Goal: Transaction & Acquisition: Subscribe to service/newsletter

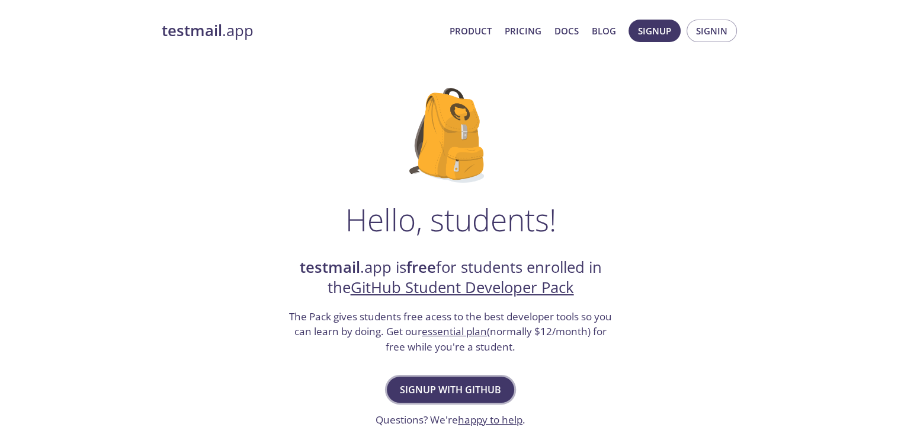
click at [462, 394] on span "Signup with GitHub" at bounding box center [450, 389] width 101 height 17
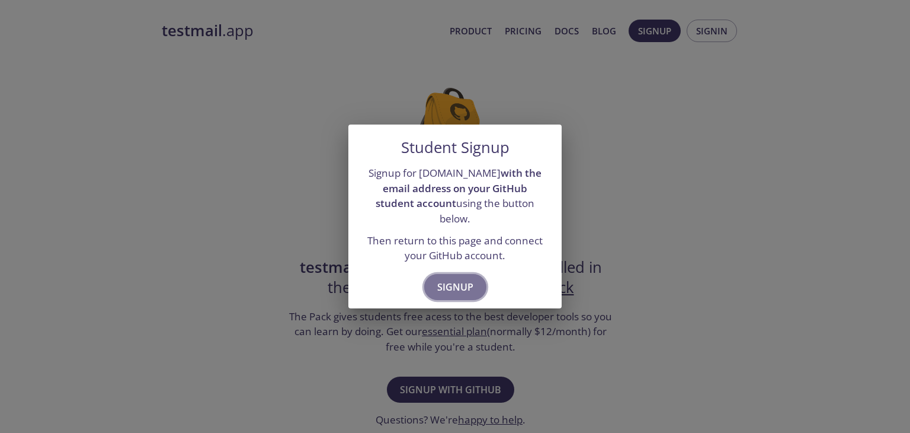
click at [462, 283] on span "Signup" at bounding box center [455, 286] width 36 height 17
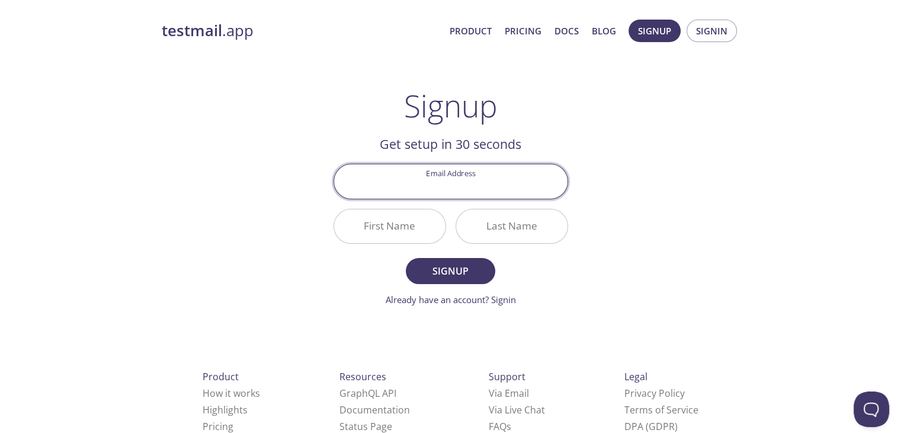
click at [443, 184] on input "Email Address" at bounding box center [450, 181] width 233 height 34
type input "[EMAIL_ADDRESS][DOMAIN_NAME]"
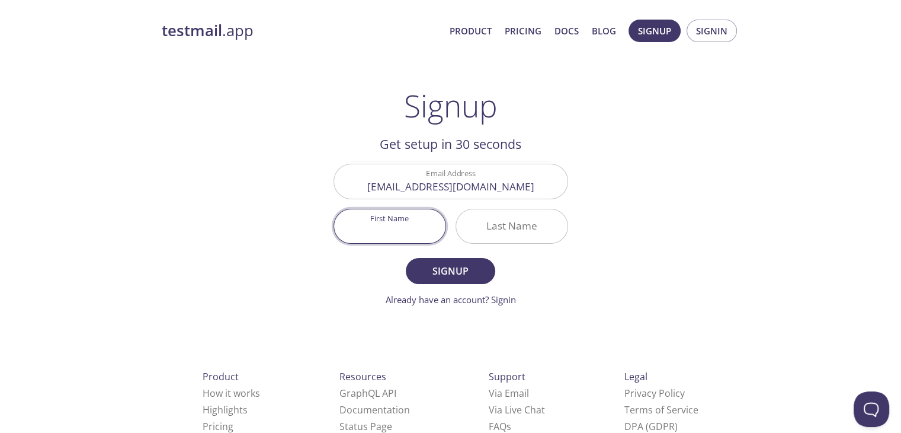
click at [397, 225] on input "First Name" at bounding box center [389, 226] width 111 height 34
type input "[PERSON_NAME]"
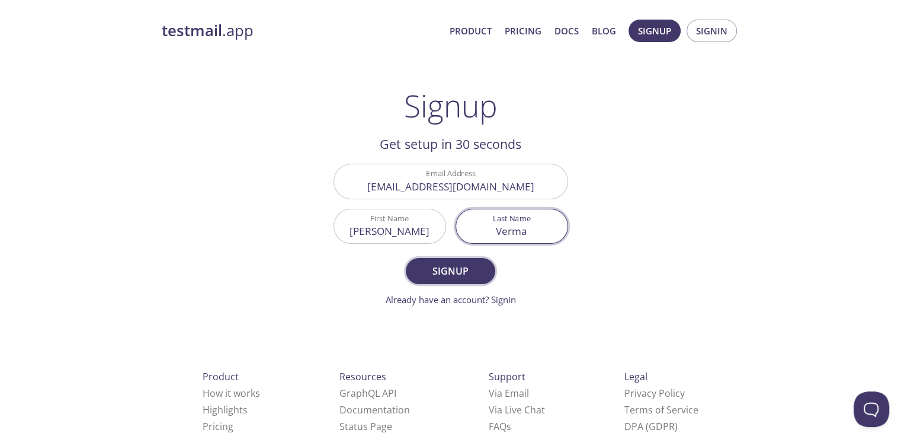
type input "Verma"
click at [443, 271] on span "Signup" at bounding box center [450, 271] width 63 height 17
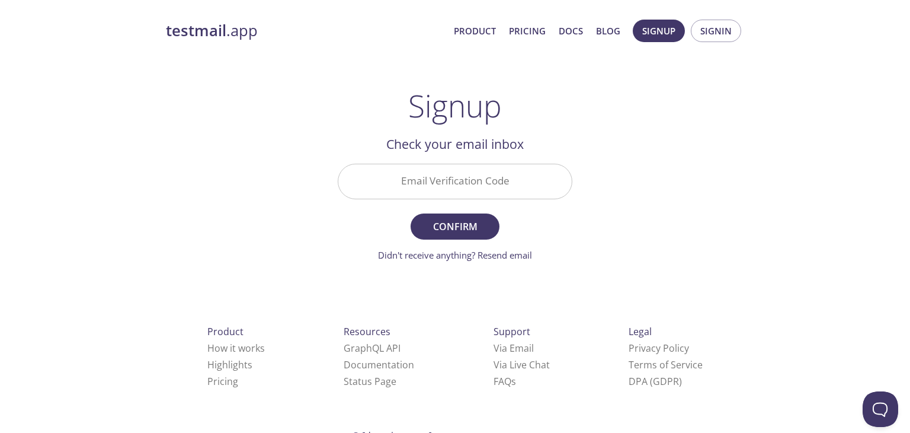
click at [446, 178] on input "Email Verification Code" at bounding box center [454, 181] width 233 height 34
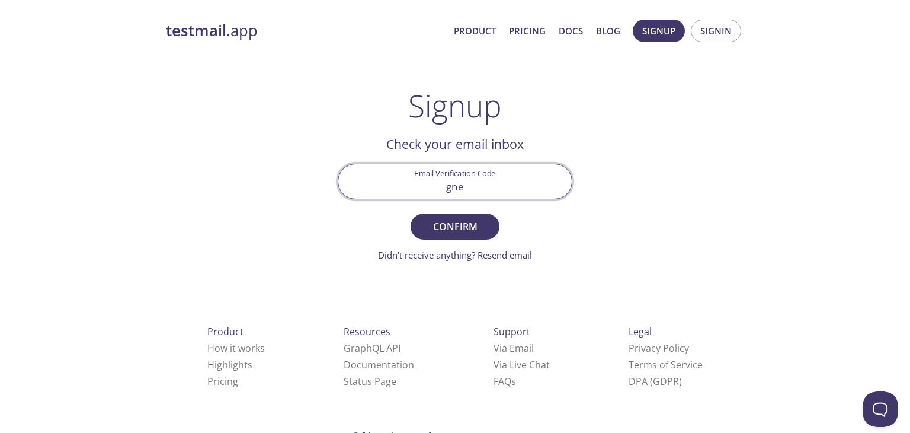
type input "gneq"
type input "GNEQ2QM"
click at [467, 230] on span "Confirm" at bounding box center [455, 226] width 63 height 17
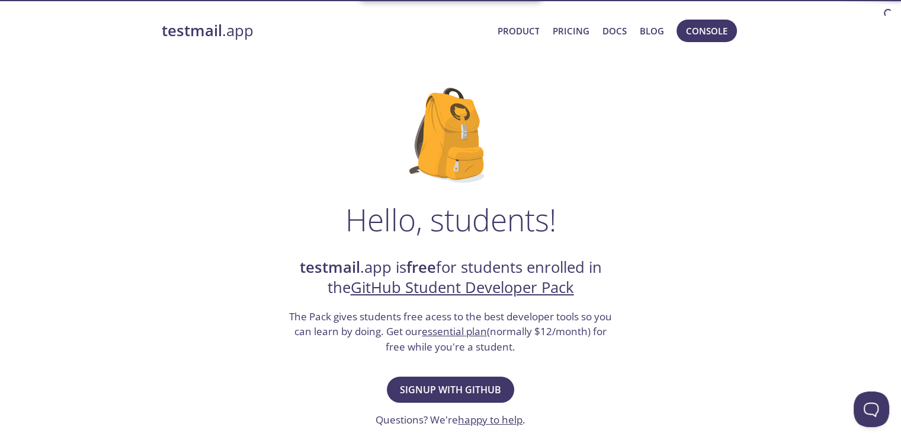
scroll to position [25, 0]
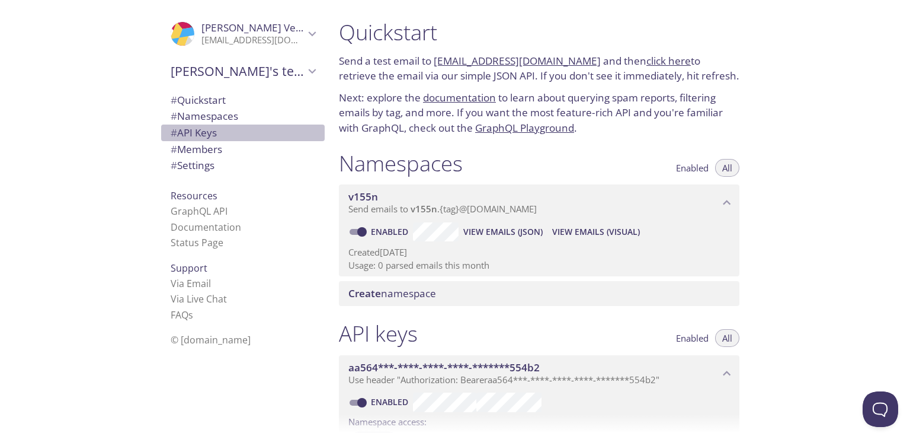
click at [203, 139] on span "# API Keys" at bounding box center [243, 132] width 145 height 15
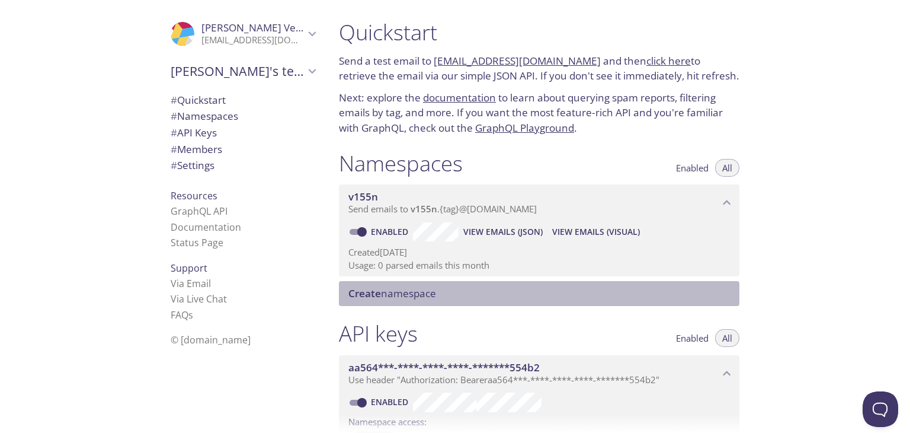
click at [436, 302] on div "Create namespace" at bounding box center [539, 293] width 401 height 25
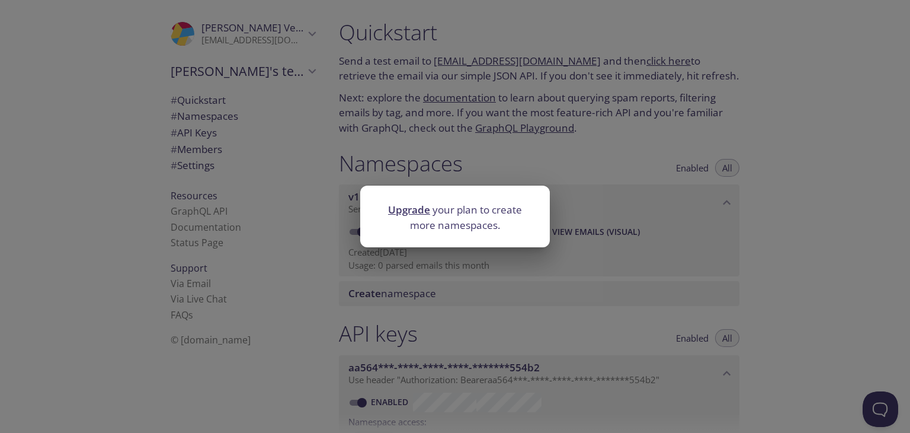
click at [658, 202] on div "Upgrade your plan to create more namespaces." at bounding box center [455, 216] width 910 height 433
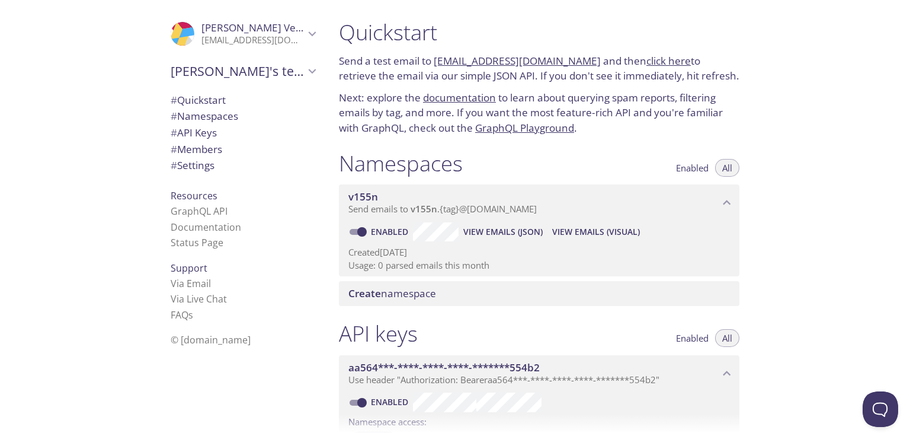
click at [184, 116] on span "# Namespaces" at bounding box center [205, 116] width 68 height 14
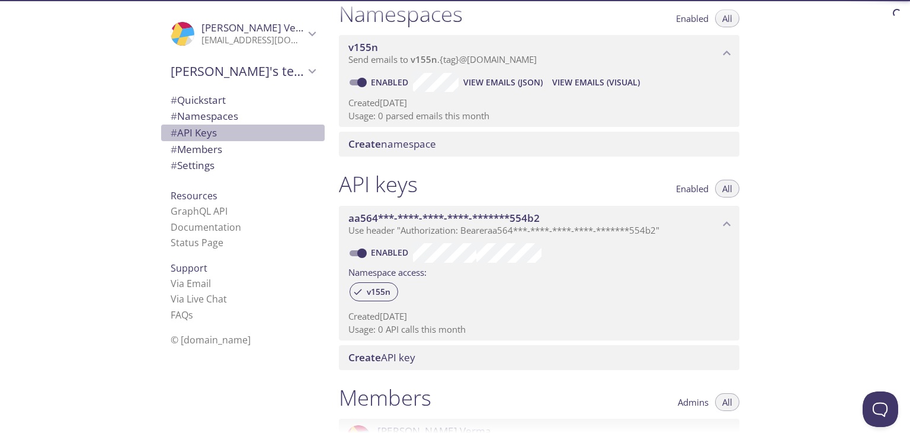
click at [188, 130] on span "# API Keys" at bounding box center [194, 133] width 46 height 14
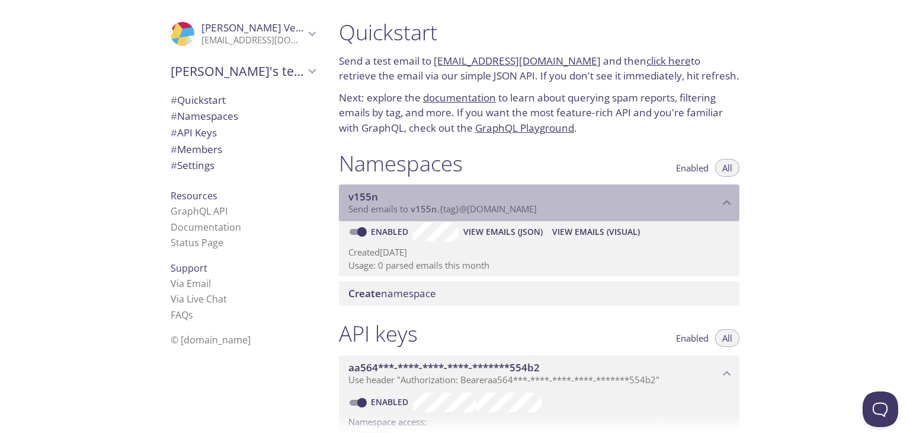
click at [374, 212] on span "Send emails to v155n . {tag} @inbox.testmail.app" at bounding box center [442, 209] width 188 height 12
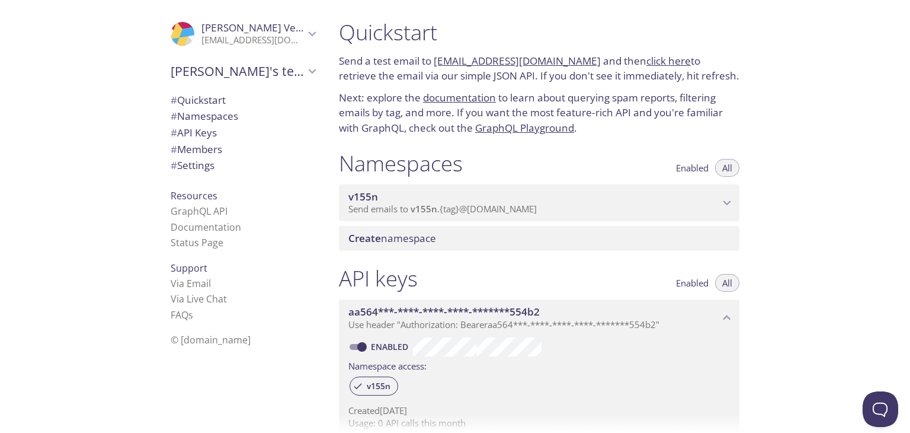
click at [374, 212] on span "Send emails to v155n . {tag} @inbox.testmail.app" at bounding box center [442, 209] width 188 height 12
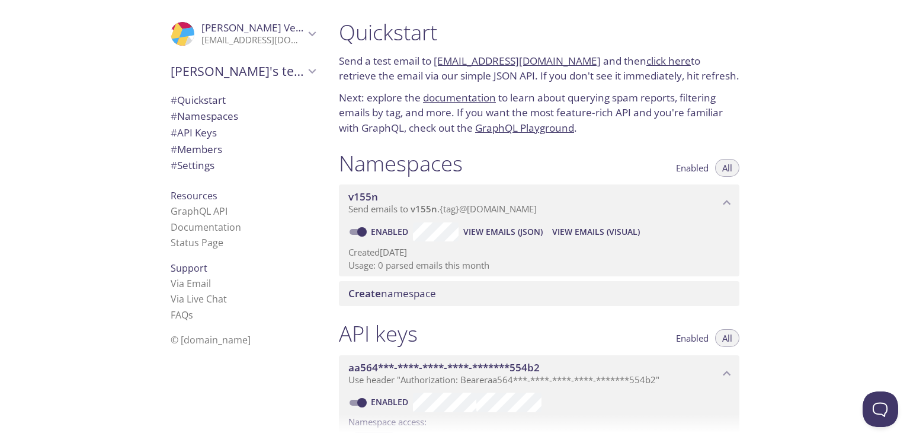
click at [648, 65] on link "click here" at bounding box center [668, 61] width 44 height 14
click at [500, 233] on span "View Emails (JSON)" at bounding box center [502, 232] width 79 height 14
click at [443, 59] on link "v155n.test@inbox.testmail.app" at bounding box center [517, 61] width 167 height 14
drag, startPoint x: 434, startPoint y: 60, endPoint x: 578, endPoint y: 55, distance: 144.7
click at [578, 55] on p "Send a test email to v155n.test@inbox.testmail.app and then click here to retri…" at bounding box center [539, 68] width 401 height 30
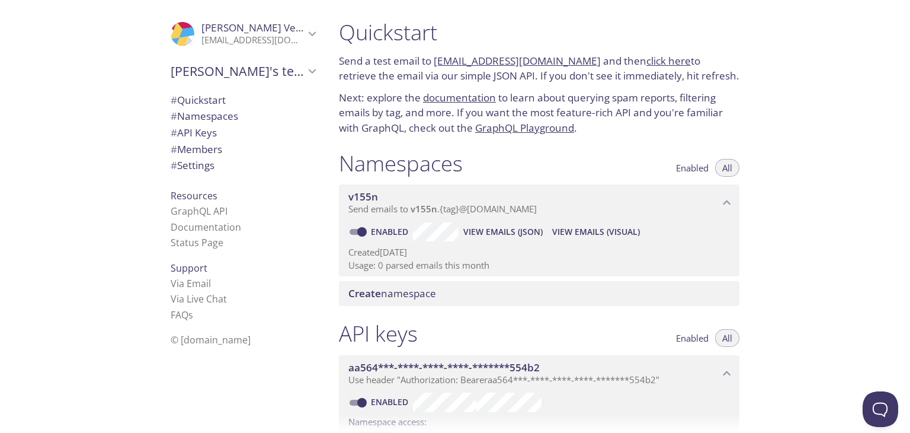
click at [664, 57] on link "click here" at bounding box center [668, 61] width 44 height 14
click at [646, 61] on link "click here" at bounding box center [668, 61] width 44 height 14
click at [588, 169] on div "Namespaces Enabled All" at bounding box center [539, 165] width 401 height 30
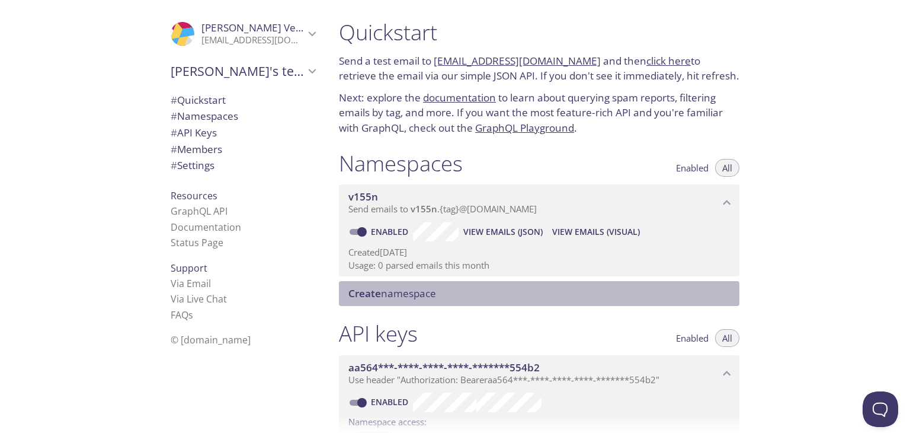
click at [560, 290] on span "Create namespace" at bounding box center [541, 293] width 386 height 13
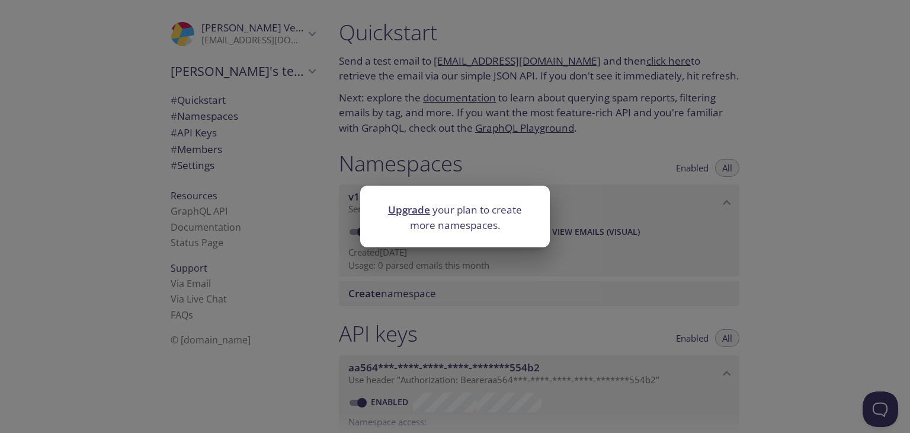
click at [563, 228] on div "Upgrade your plan to create more namespaces." at bounding box center [455, 216] width 910 height 433
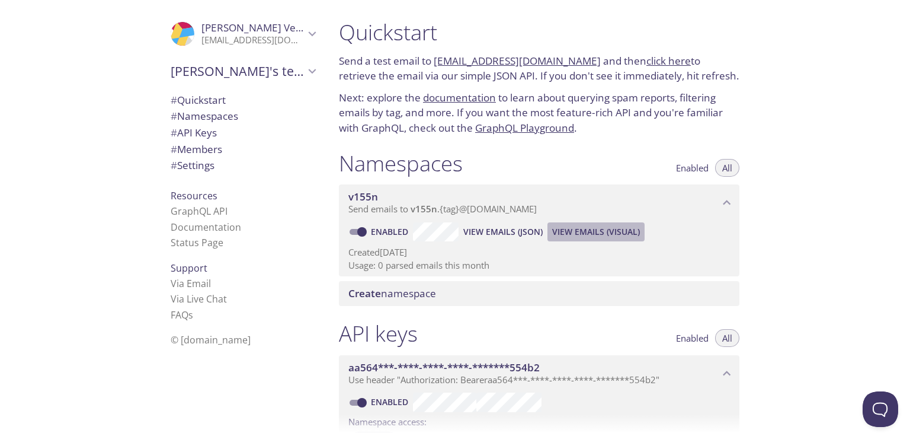
click at [564, 232] on span "View Emails (Visual)" at bounding box center [596, 232] width 88 height 14
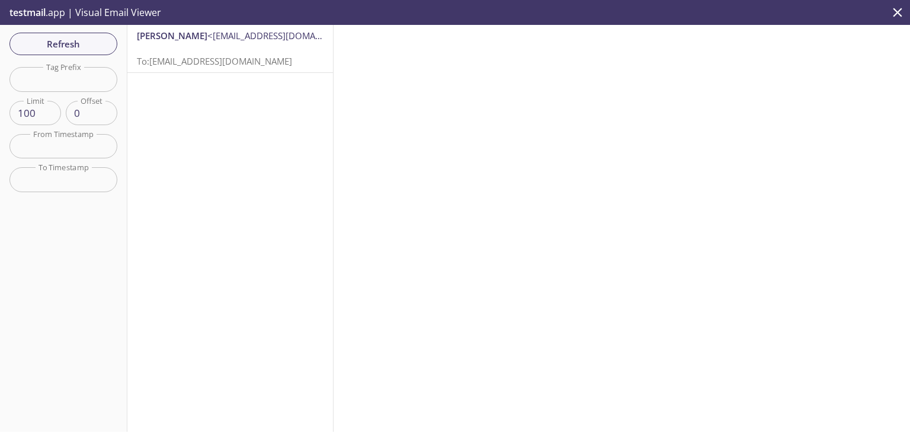
click at [216, 65] on span "To: v155n.test@inbox.testmail.app" at bounding box center [214, 61] width 155 height 12
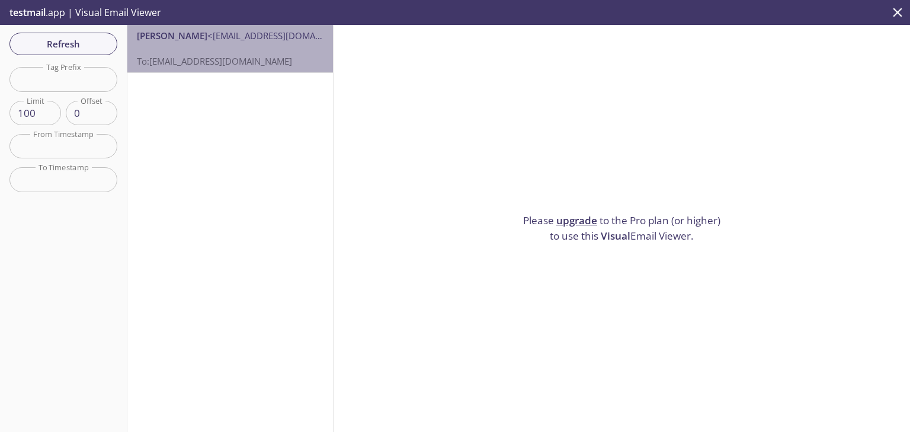
click at [261, 71] on div "KANISHKA VERMA <kanishkav774@gmail.com> To: v155n.test@inbox.testmail.app" at bounding box center [230, 48] width 206 height 47
click at [268, 37] on span "<kanishkav774@gmail.com>" at bounding box center [283, 36] width 153 height 12
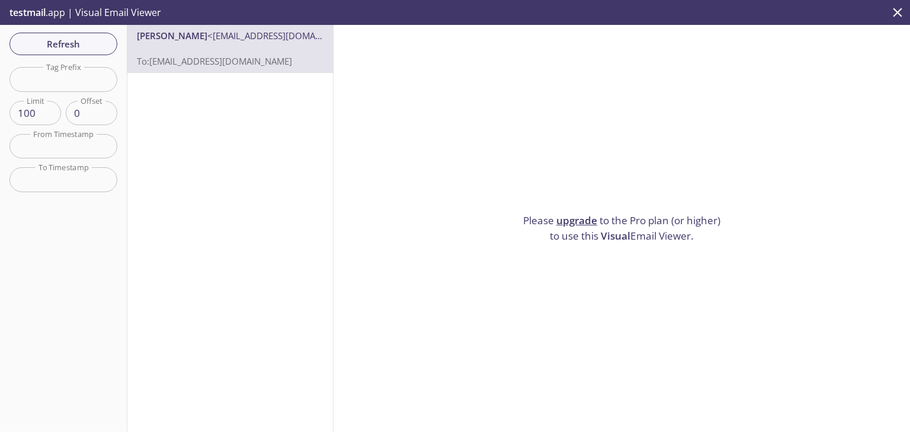
drag, startPoint x: 298, startPoint y: 47, endPoint x: 287, endPoint y: 47, distance: 11.3
click at [287, 47] on p "To: v155n.test@inbox.testmail.app" at bounding box center [230, 54] width 187 height 25
click at [93, 40] on span "Refresh" at bounding box center [63, 43] width 89 height 15
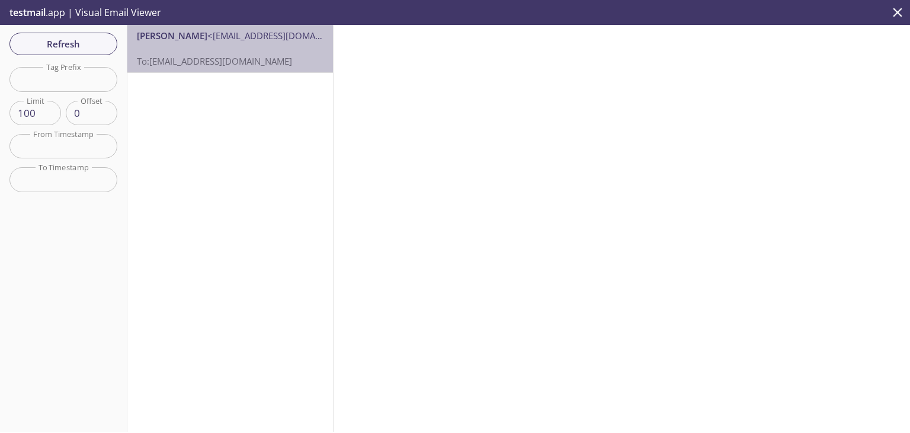
click at [265, 47] on p "To: v155n.test@inbox.testmail.app" at bounding box center [230, 54] width 187 height 25
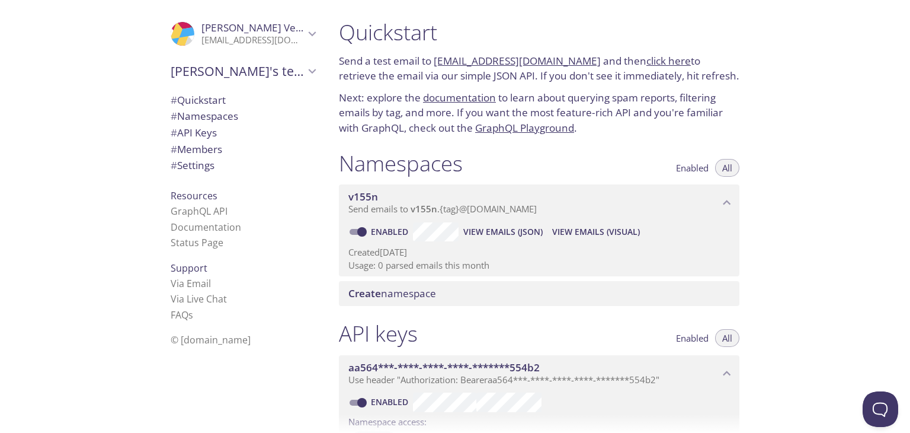
click at [199, 148] on span "# Members" at bounding box center [197, 149] width 52 height 14
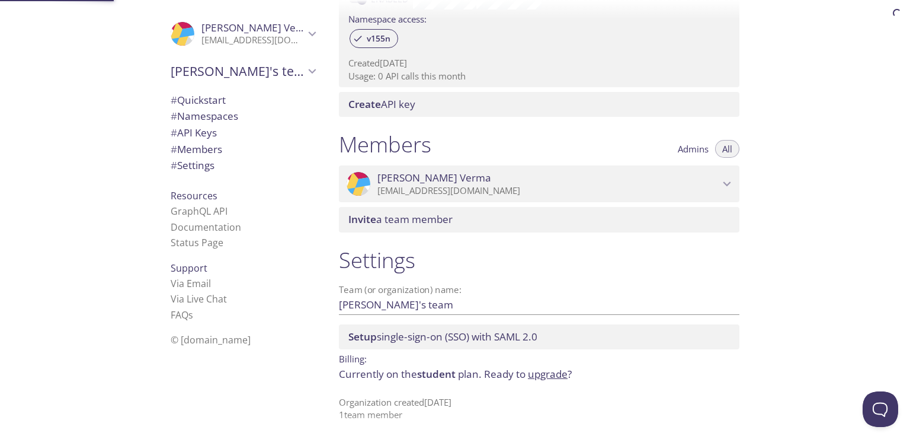
scroll to position [410, 0]
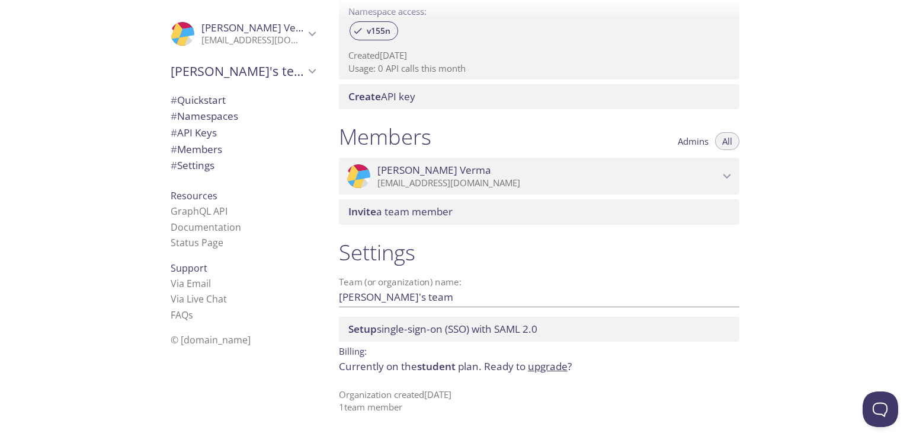
click at [194, 162] on span "# Settings" at bounding box center [193, 165] width 44 height 14
click at [184, 221] on link "Documentation" at bounding box center [206, 226] width 71 height 13
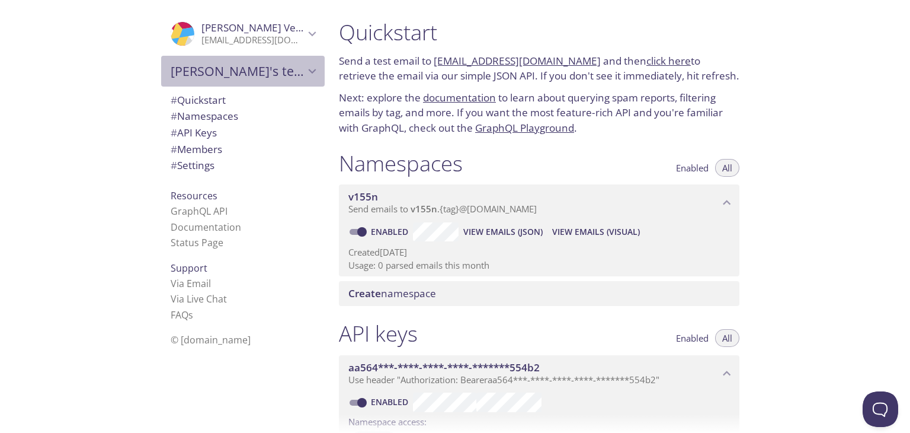
click at [214, 69] on span "Kanishka's team" at bounding box center [238, 71] width 134 height 17
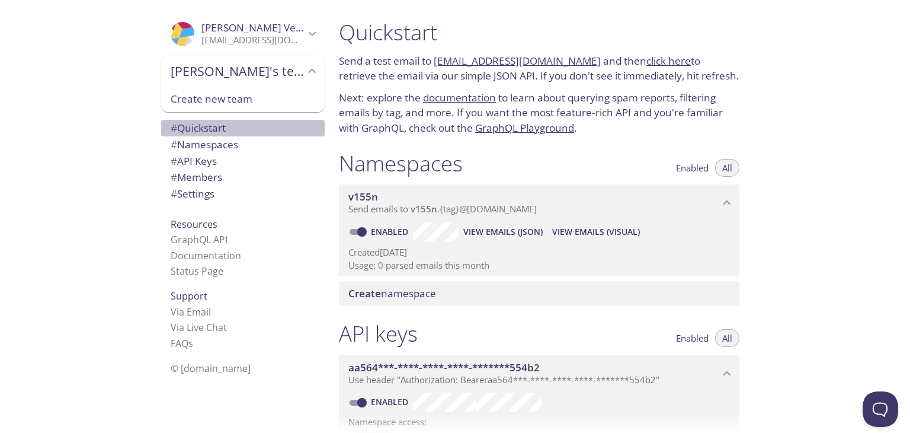
click at [204, 129] on span "# Quickstart" at bounding box center [198, 128] width 55 height 14
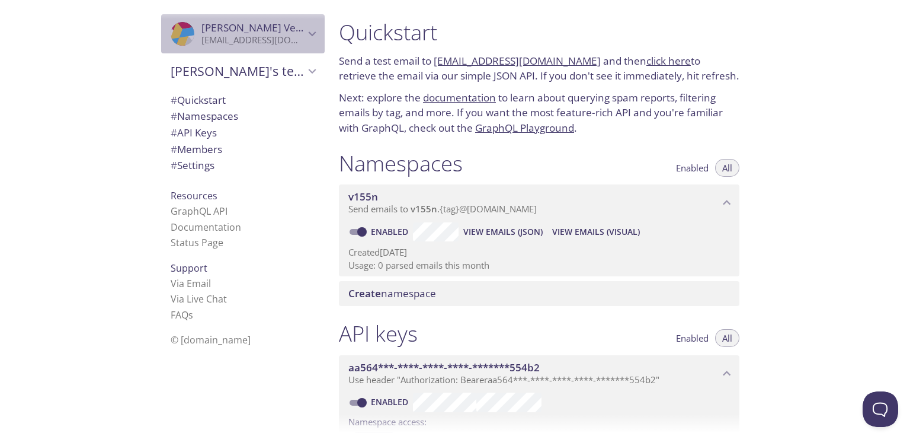
click at [305, 37] on icon "Kanishka Verma" at bounding box center [312, 33] width 15 height 15
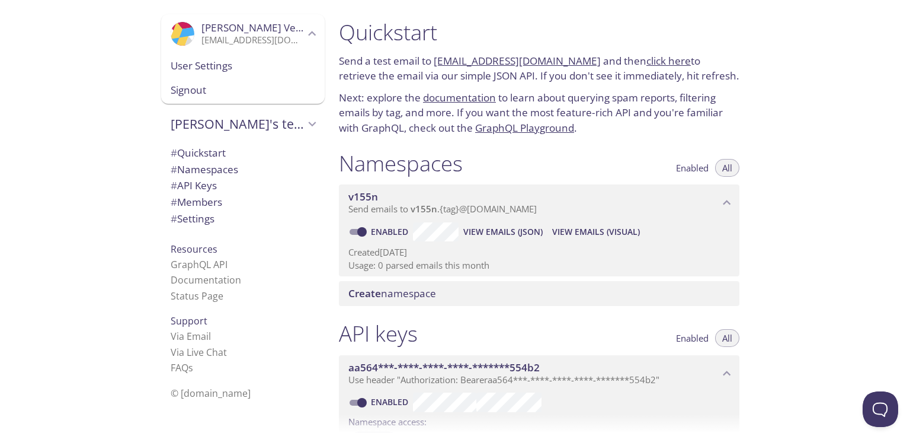
click at [239, 62] on span "User Settings" at bounding box center [243, 65] width 145 height 15
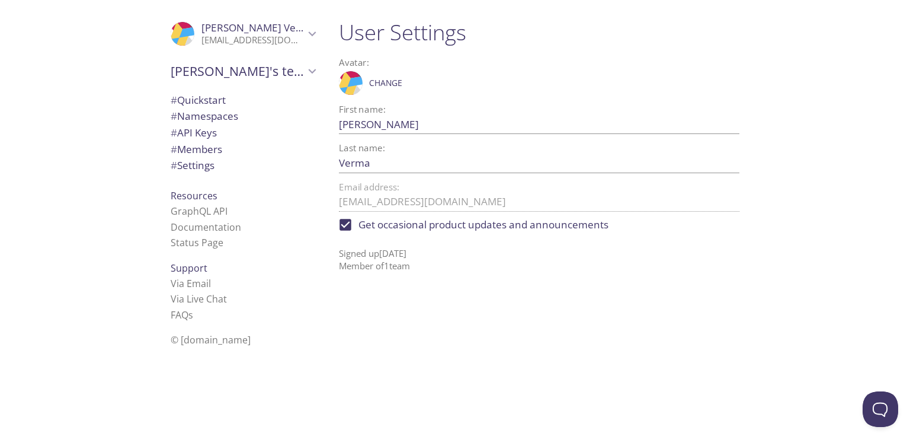
click at [348, 228] on input "Get occasional product updates and announcements" at bounding box center [345, 225] width 26 height 26
checkbox input "false"
click at [175, 229] on link "Documentation" at bounding box center [206, 226] width 71 height 13
click at [223, 95] on span "# Quickstart" at bounding box center [243, 99] width 145 height 15
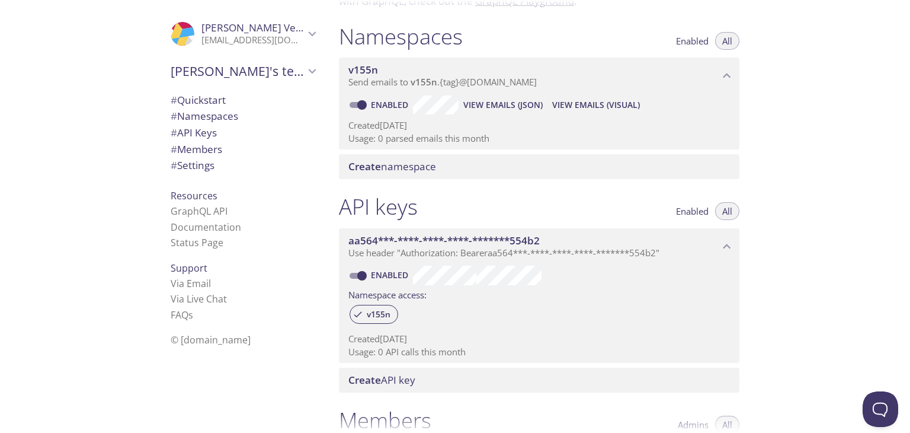
scroll to position [137, 0]
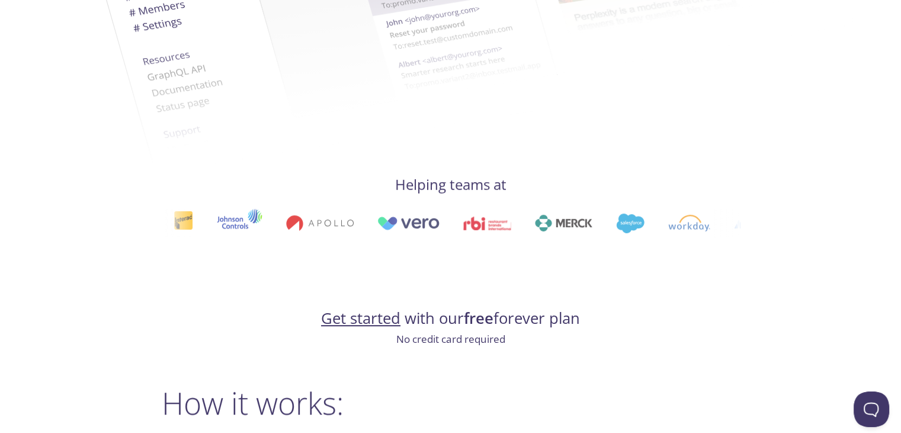
scroll to position [593, 0]
